Goal: Task Accomplishment & Management: Use online tool/utility

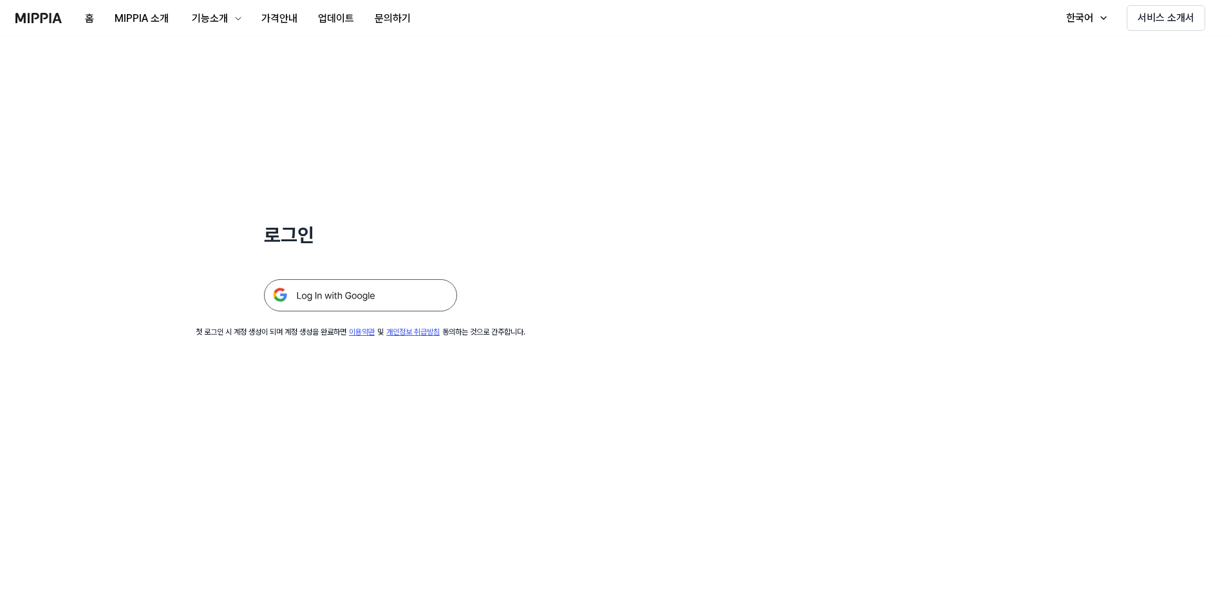
click at [410, 296] on img at bounding box center [360, 295] width 193 height 32
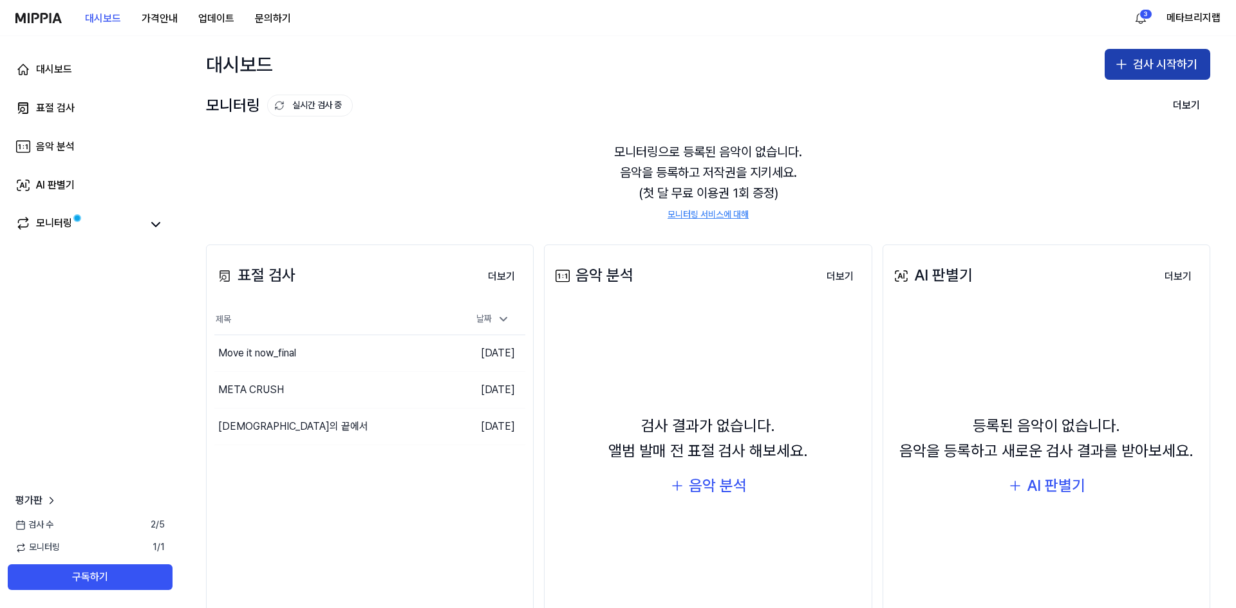
click at [1147, 68] on button "검사 시작하기" at bounding box center [1158, 64] width 106 height 31
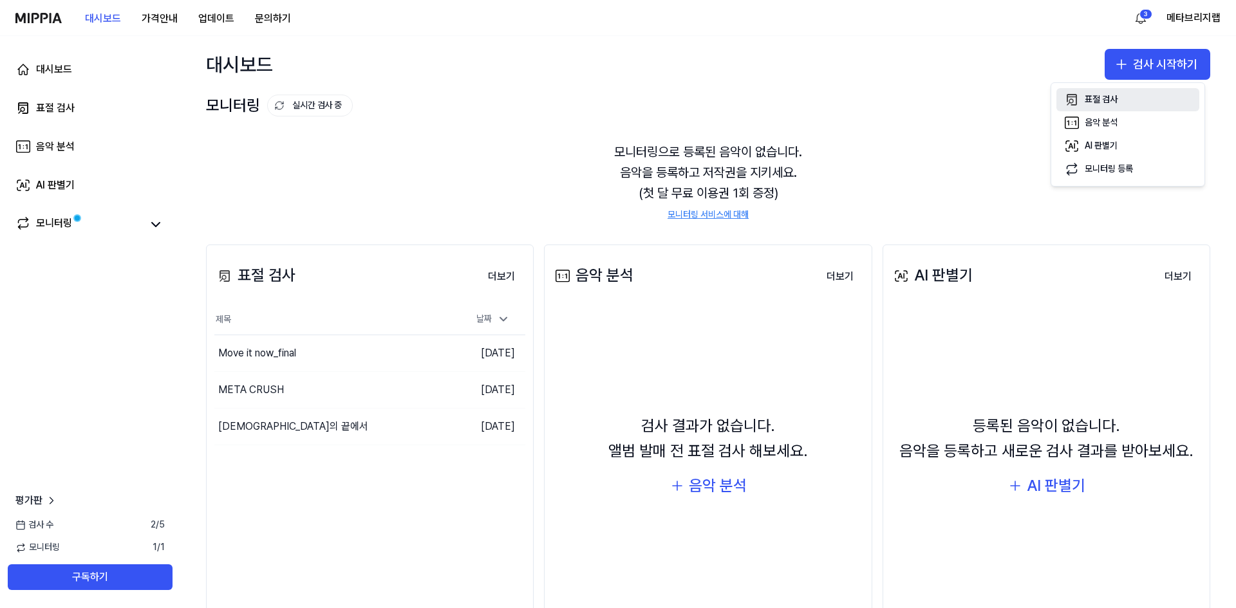
click at [1100, 100] on div "표절 검사" at bounding box center [1101, 99] width 33 height 13
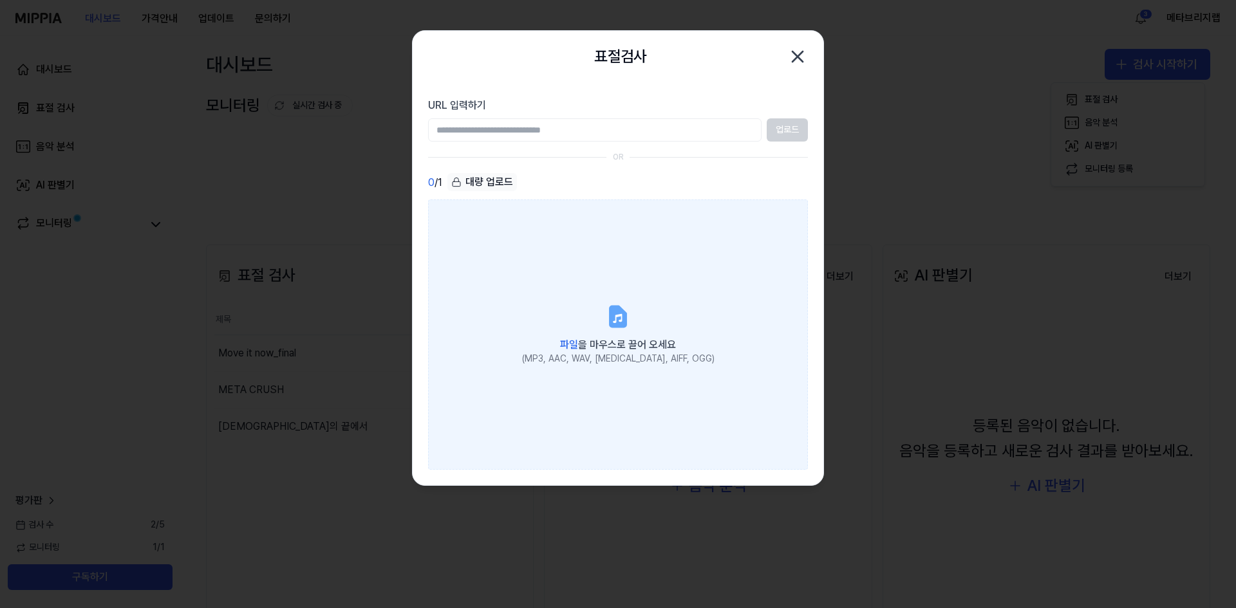
click at [614, 331] on label "파일 을 마우스로 끌어 오세요 (MP3, AAC, WAV, [MEDICAL_DATA], AIFF, OGG)" at bounding box center [618, 335] width 380 height 270
click at [0, 0] on input "파일 을 마우스로 끌어 오세요 (MP3, AAC, WAV, [MEDICAL_DATA], AIFF, OGG)" at bounding box center [0, 0] width 0 height 0
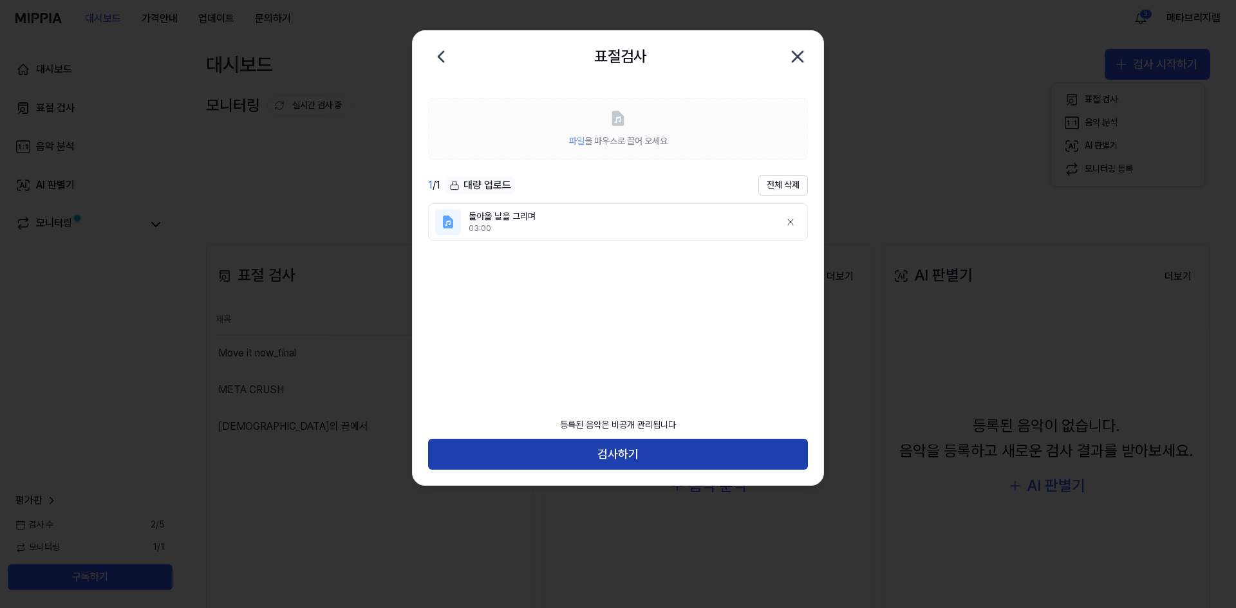
click at [648, 459] on button "검사하기" at bounding box center [618, 454] width 380 height 31
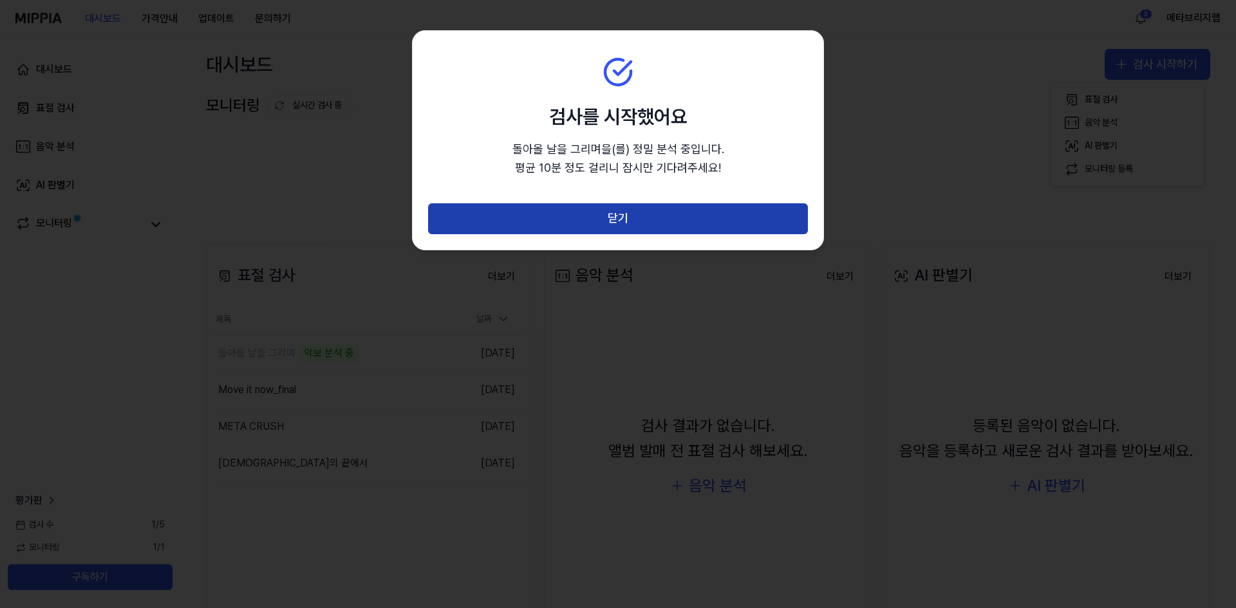
click at [619, 222] on button "닫기" at bounding box center [618, 218] width 380 height 31
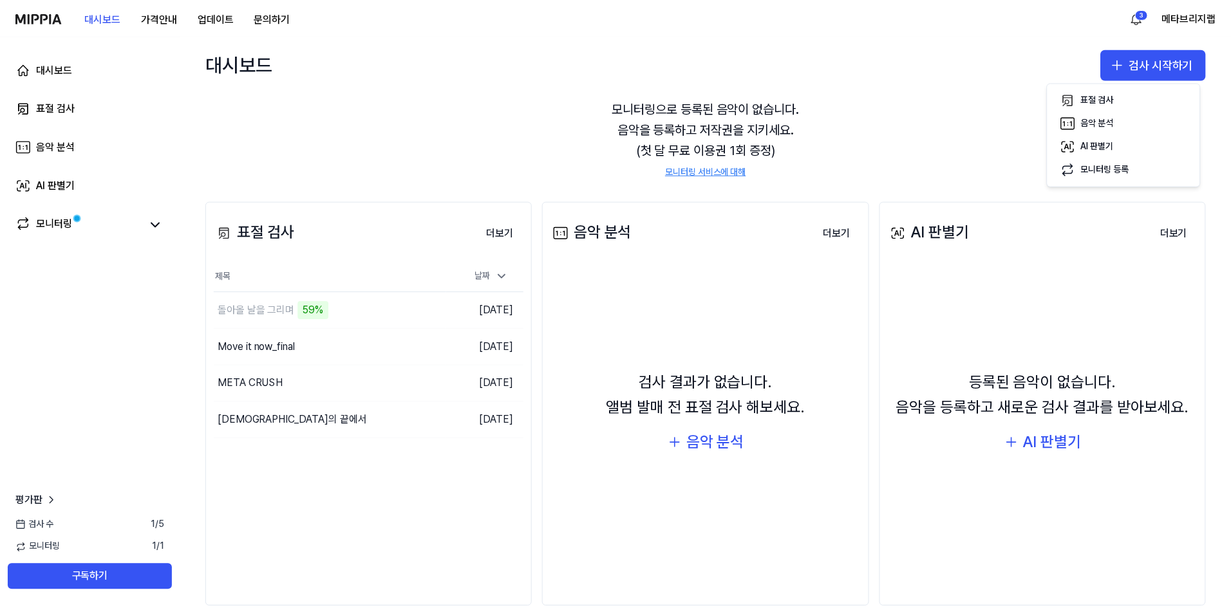
scroll to position [68, 0]
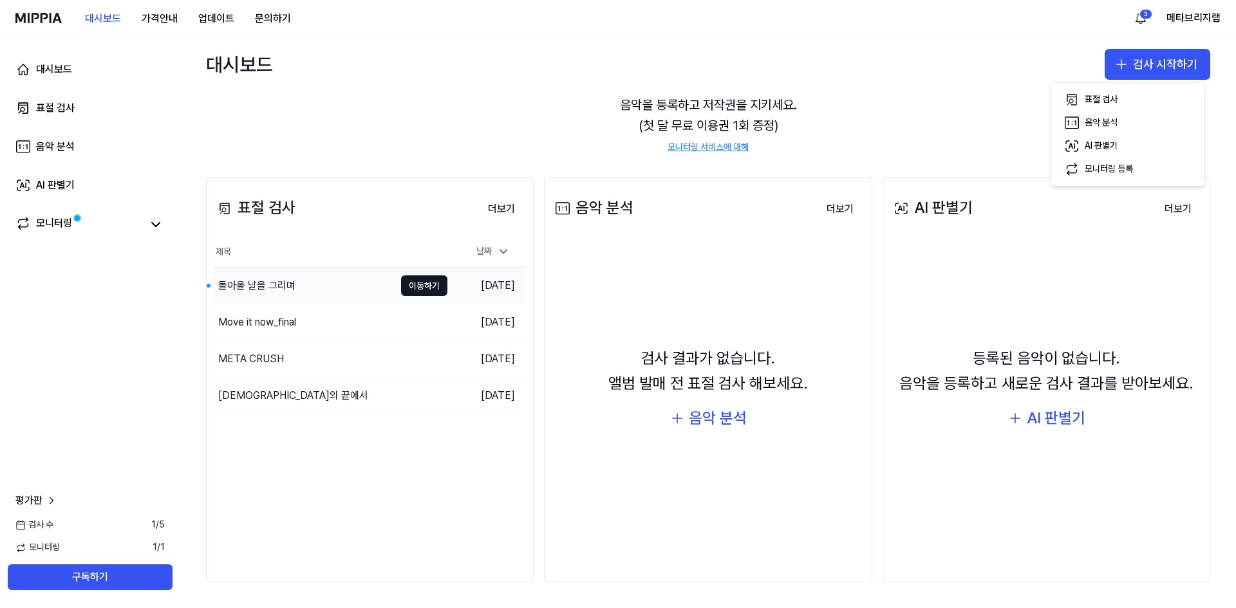
click at [310, 287] on div "돌아올 날을 그리며" at bounding box center [304, 286] width 180 height 36
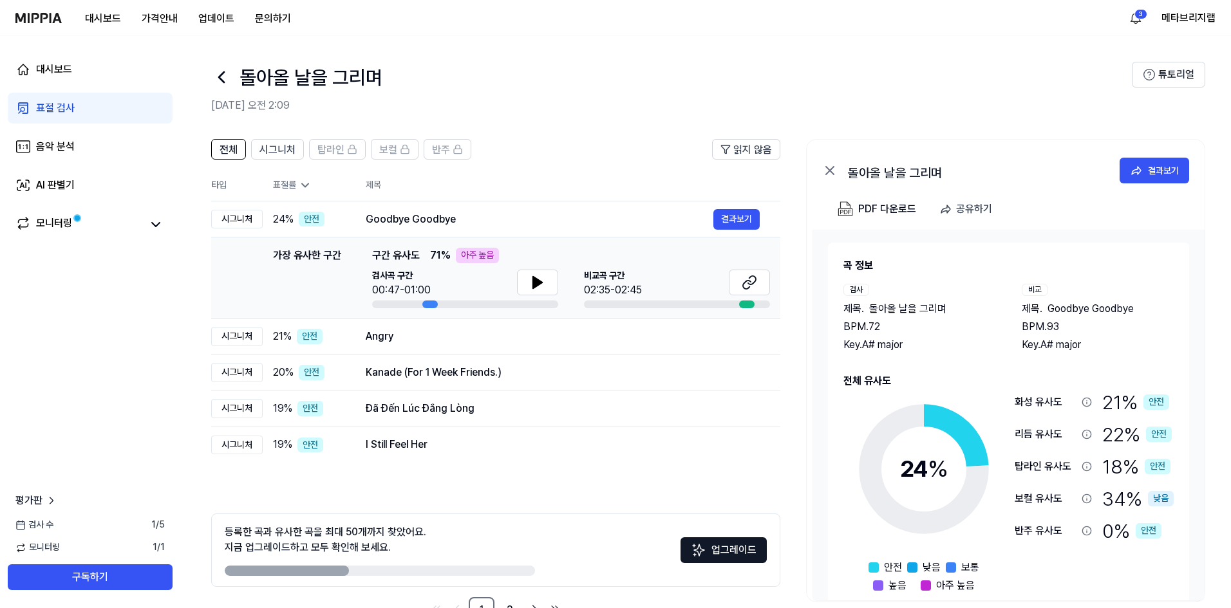
scroll to position [41, 0]
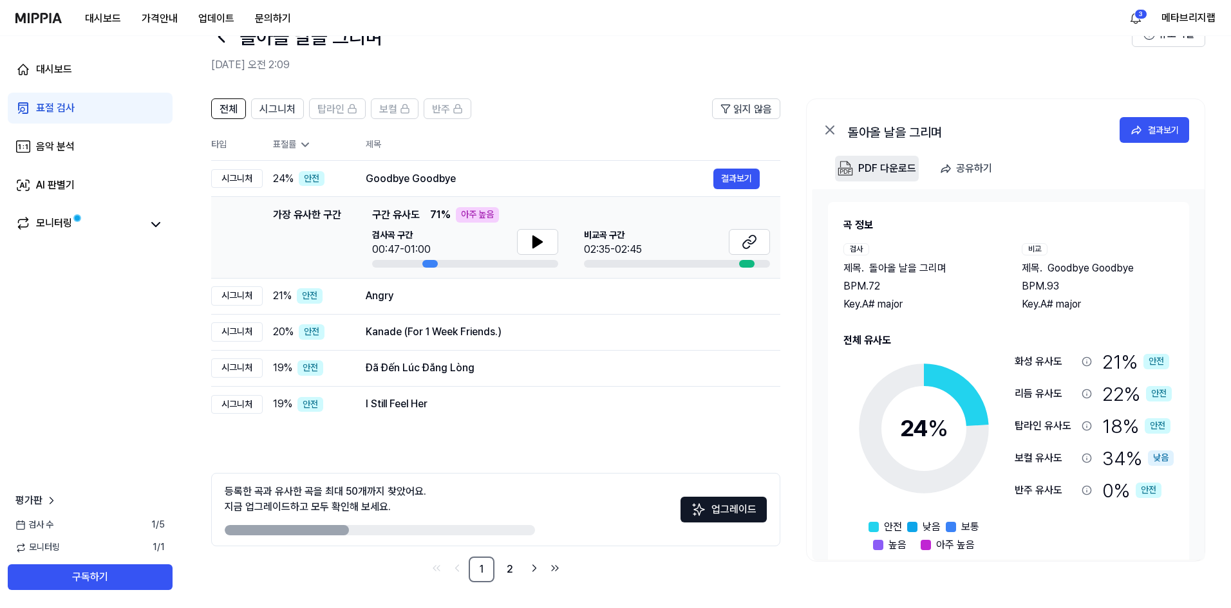
click at [892, 168] on div "PDF 다운로드" at bounding box center [887, 168] width 58 height 17
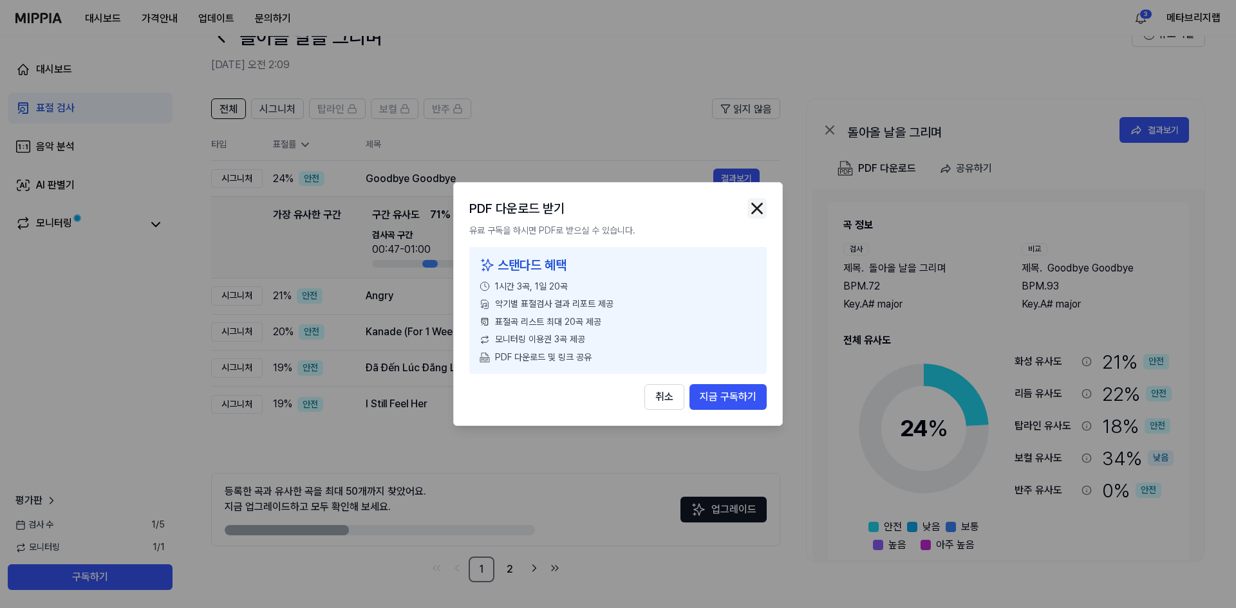
click at [760, 209] on img "button" at bounding box center [757, 208] width 19 height 19
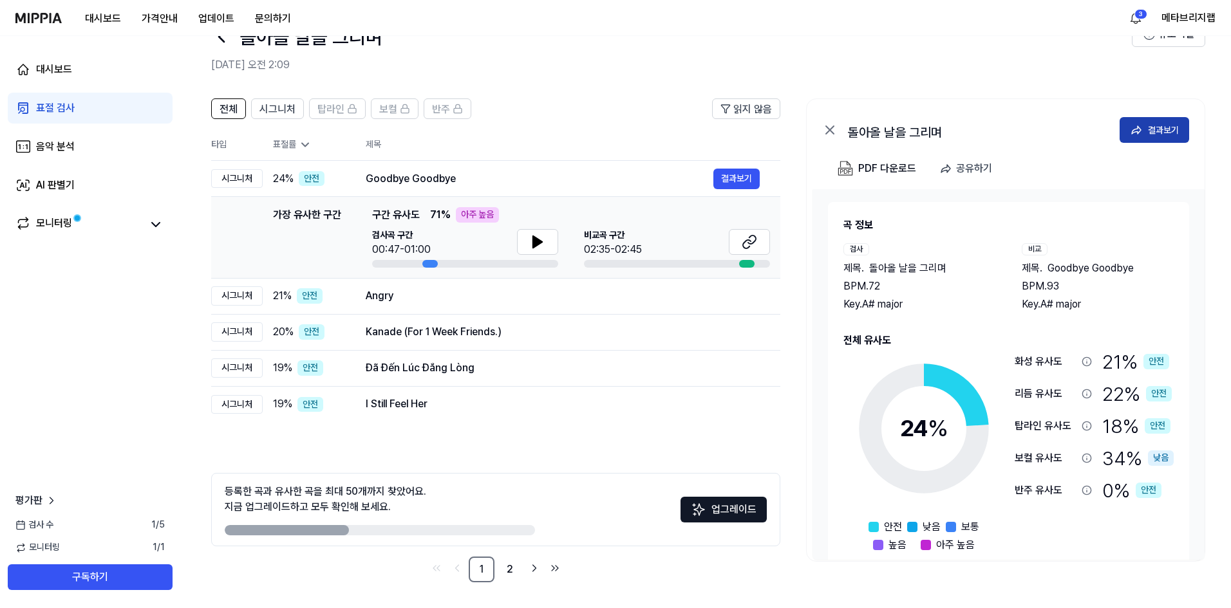
click at [1155, 127] on div "결과보기" at bounding box center [1163, 130] width 31 height 14
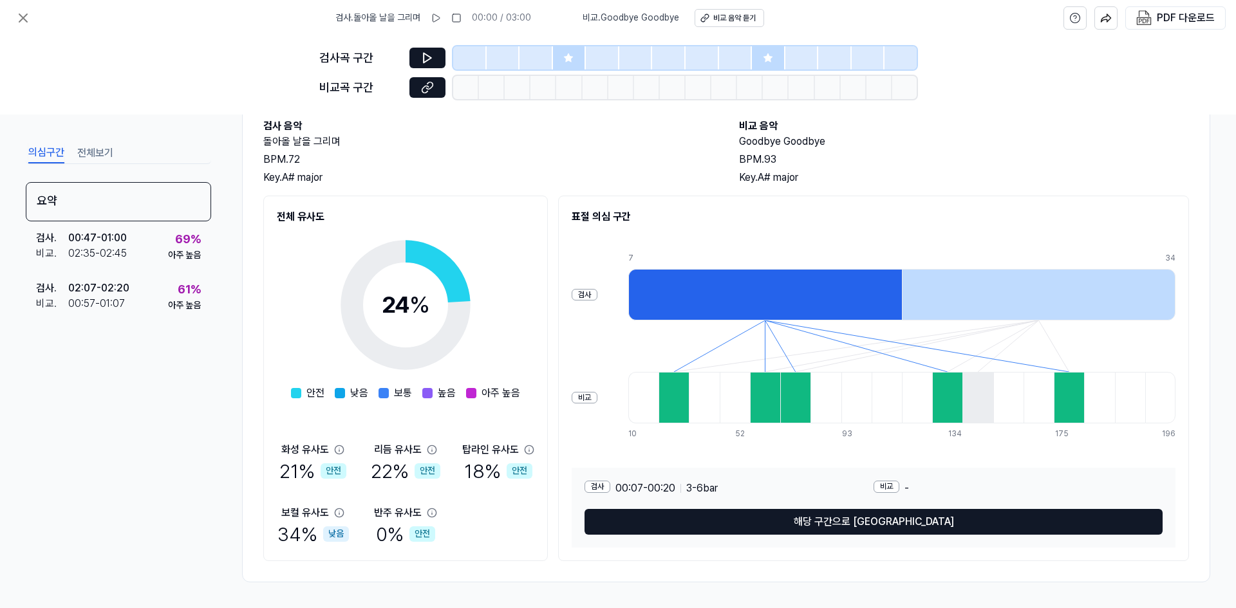
scroll to position [0, 0]
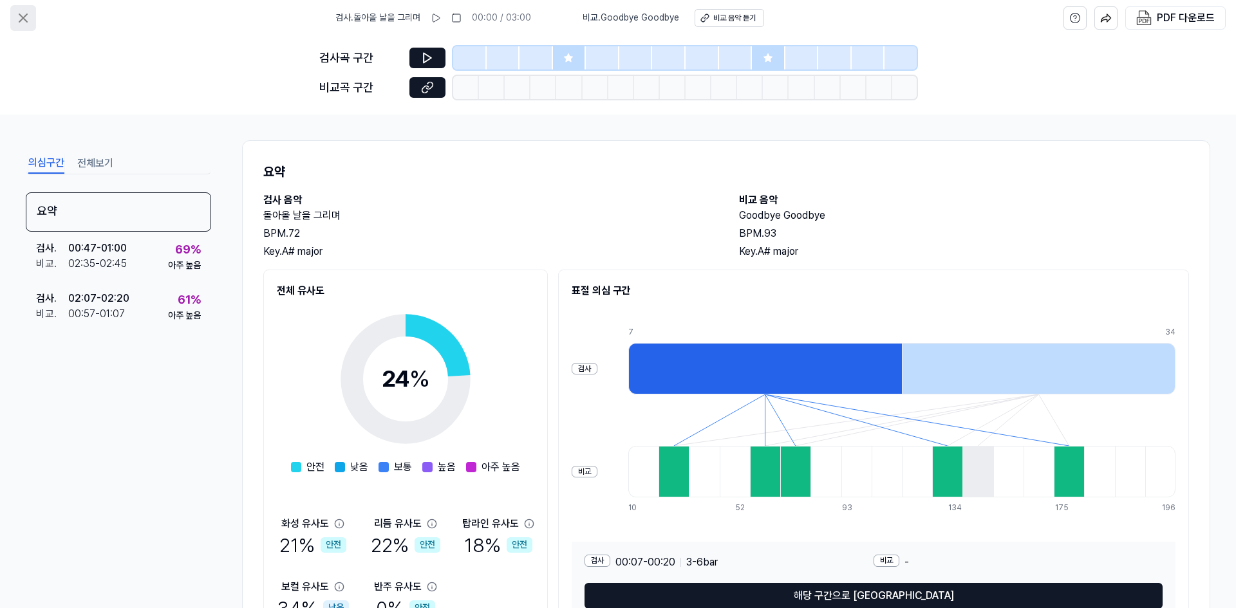
click at [21, 17] on icon at bounding box center [22, 17] width 15 height 15
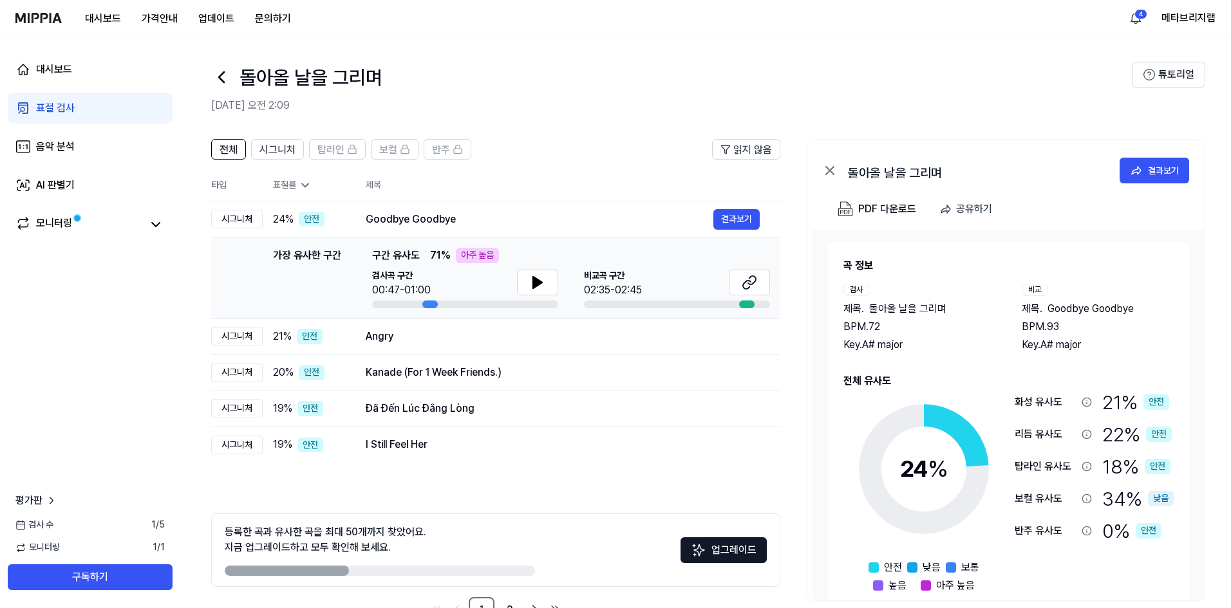
click at [816, 270] on div "곡 정보 검사 제목 . 돌아올 날을 그리며 BPM. 72 Key. A# major 비교 제목 . Goodbye Goodbye BPM. 93 K…" at bounding box center [1009, 415] width 392 height 371
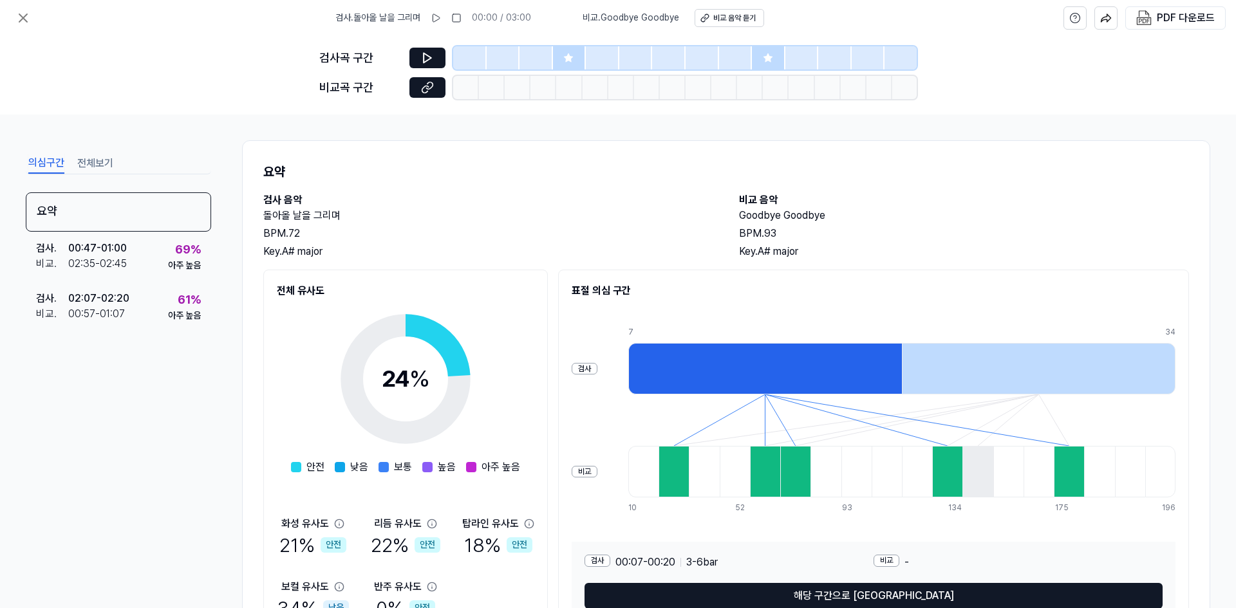
click at [890, 177] on h1 "요약" at bounding box center [726, 172] width 926 height 21
click at [28, 13] on icon at bounding box center [22, 17] width 15 height 15
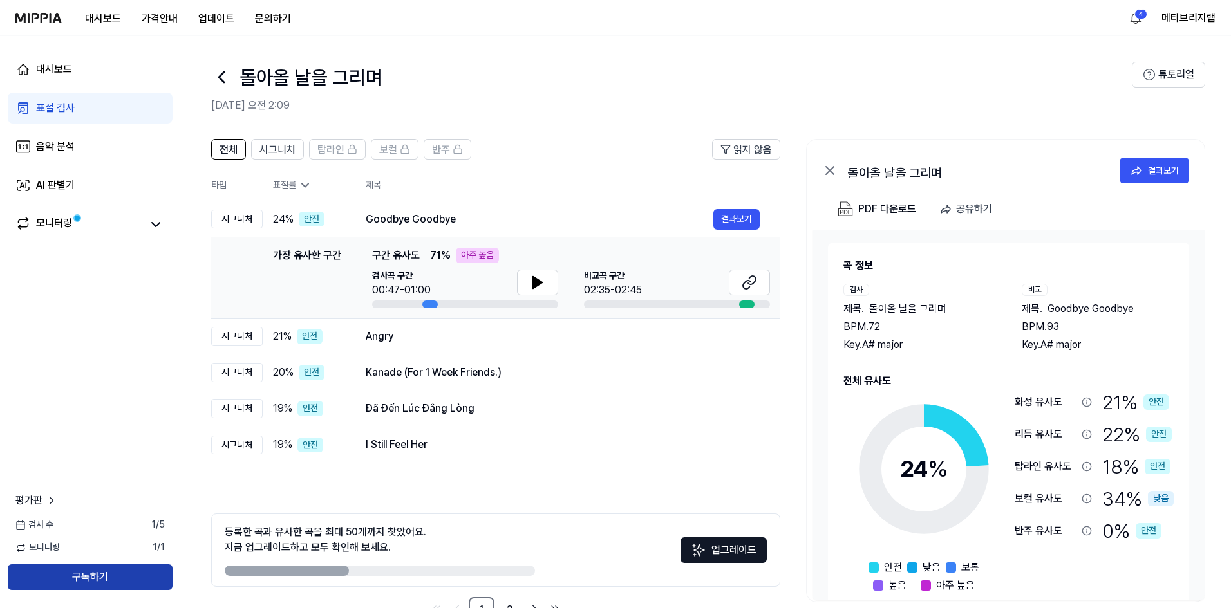
click at [82, 576] on button "구독하기" at bounding box center [90, 578] width 165 height 26
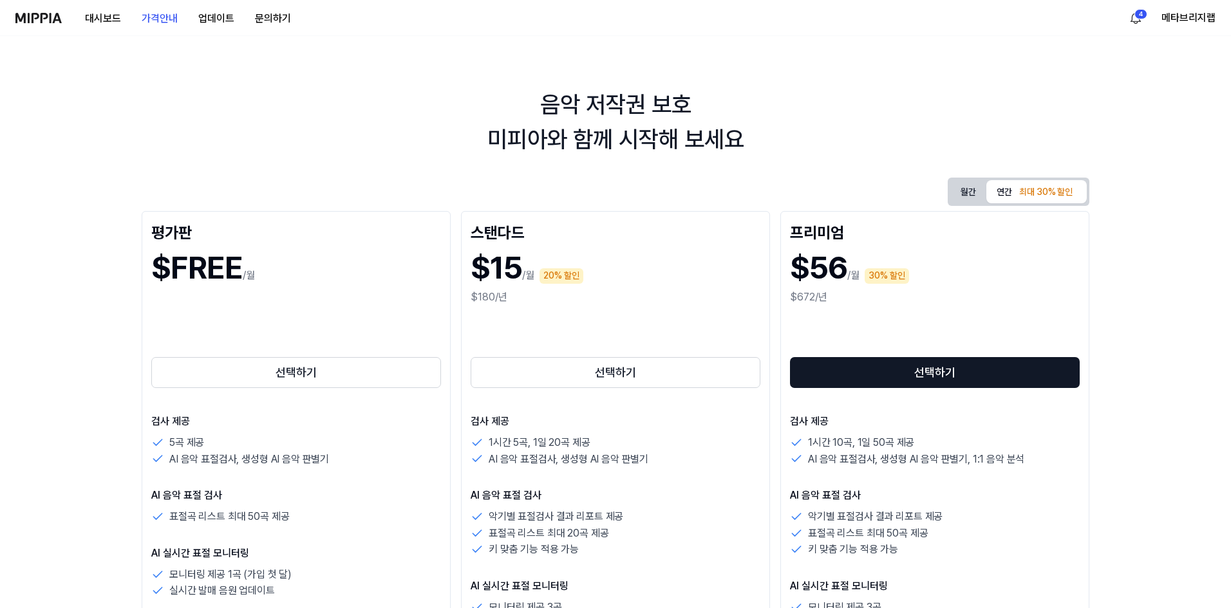
click at [972, 191] on button "월간" at bounding box center [968, 192] width 36 height 20
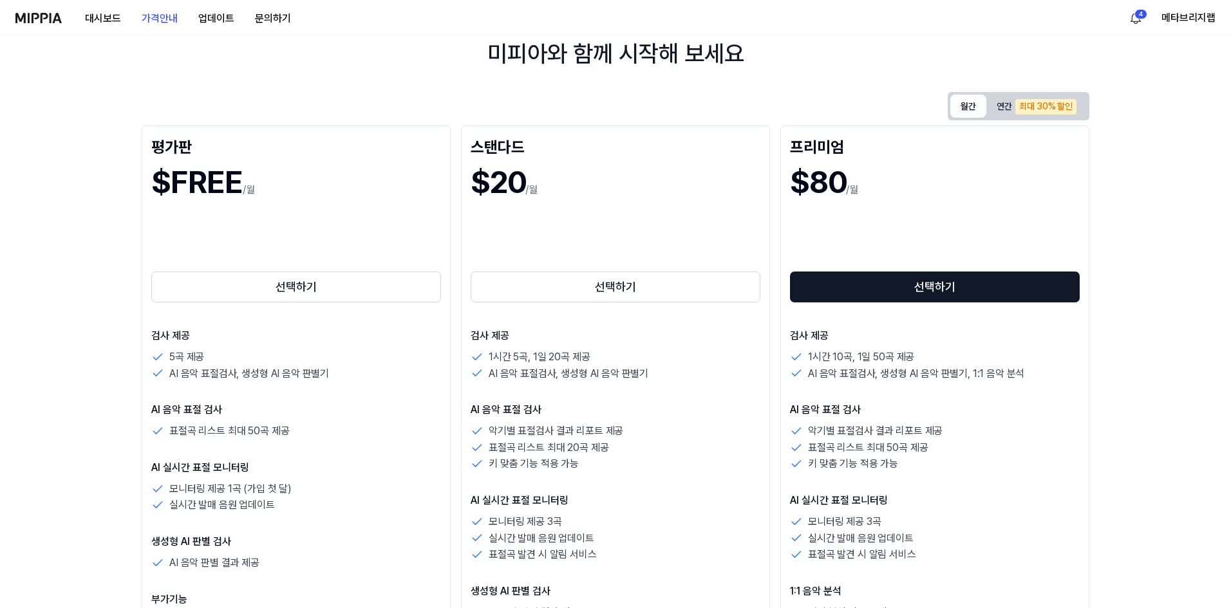
click at [1002, 104] on button "연간 최대 30% 할인" at bounding box center [1036, 106] width 100 height 23
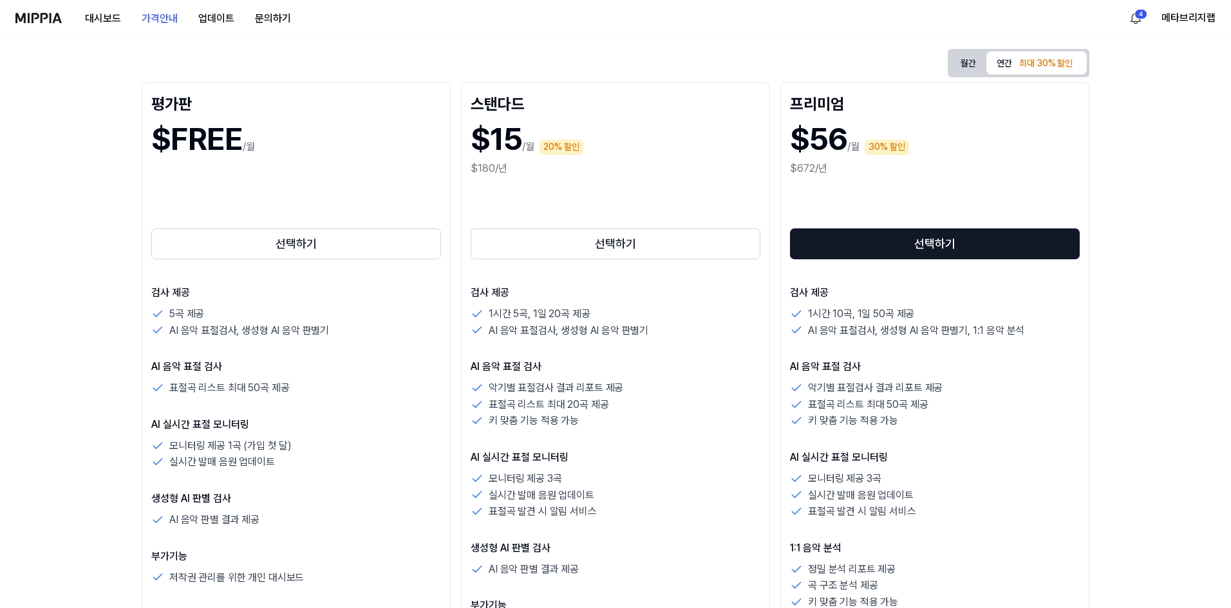
scroll to position [172, 0]
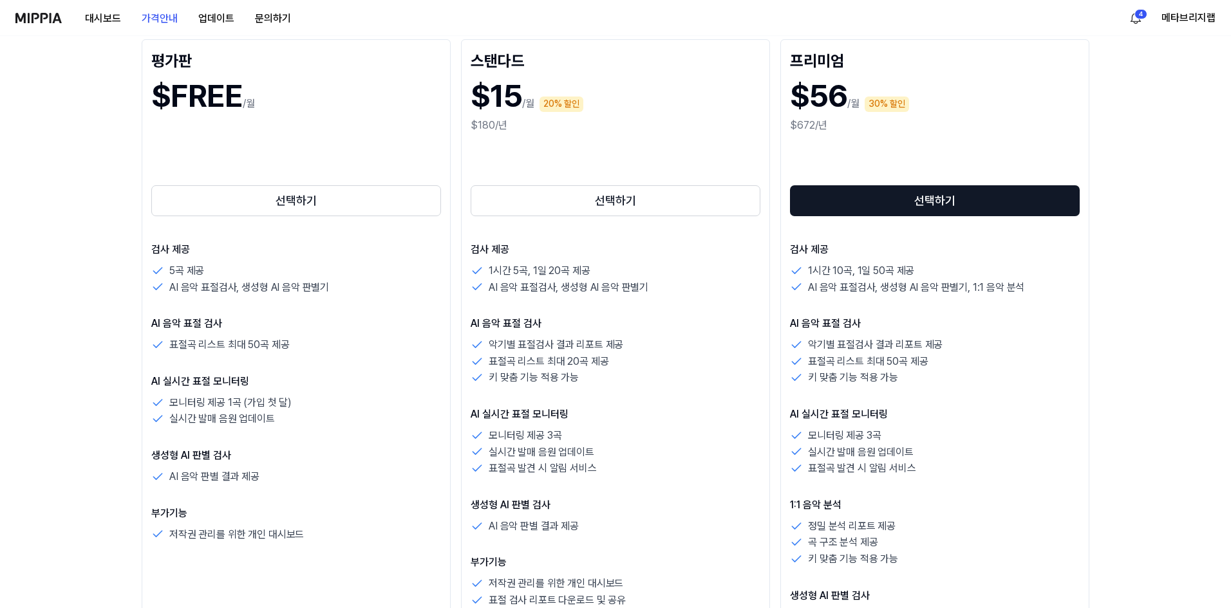
click at [1109, 261] on div "음악 저작권 보호 미피아와 함께 시작해 보세요 월간 연간 최대 30% 할인 평가판 $FREE /월 선택하기 검사 제공 5곡 제공 AI 음악 표…" at bounding box center [615, 150] width 1231 height 572
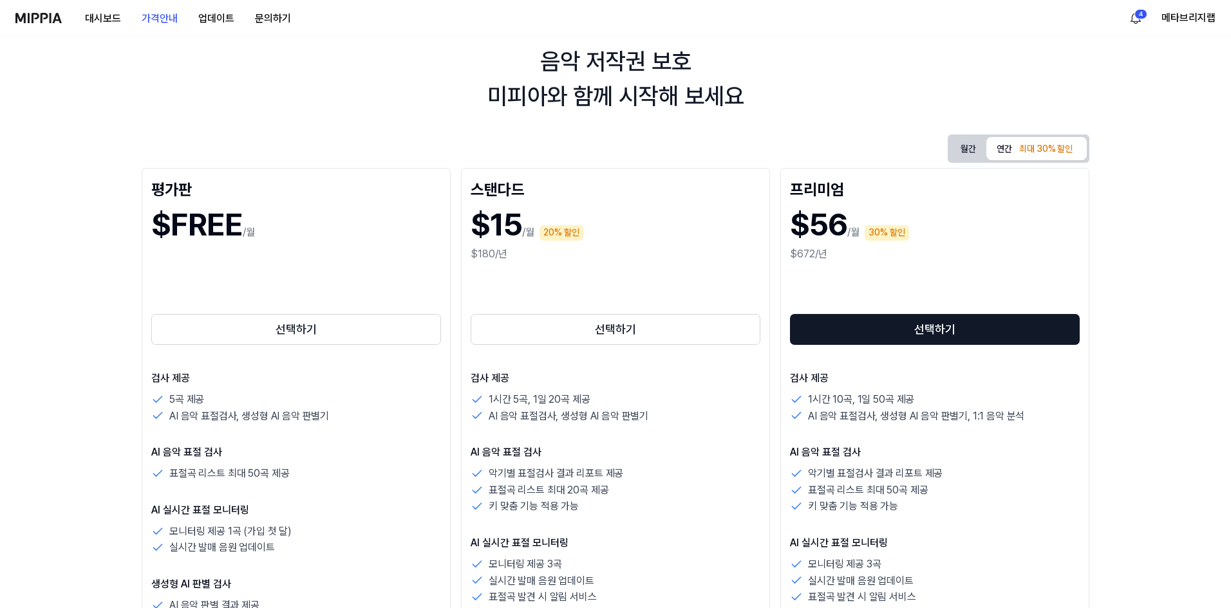
click at [959, 145] on button "월간" at bounding box center [968, 149] width 36 height 20
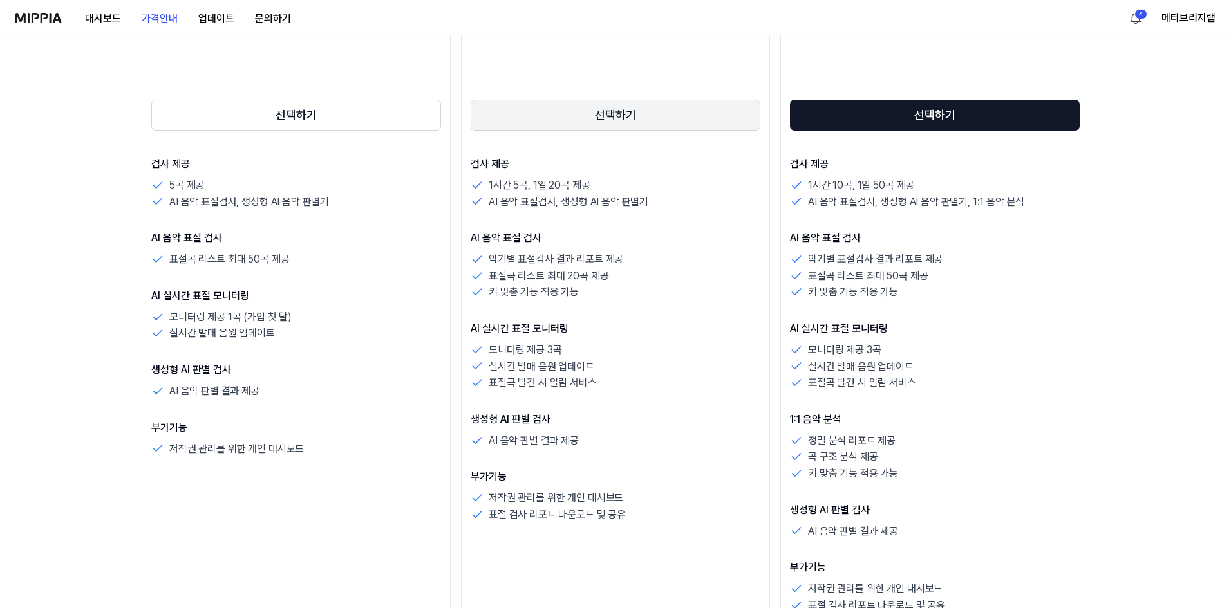
scroll to position [214, 0]
